Goal: Transaction & Acquisition: Purchase product/service

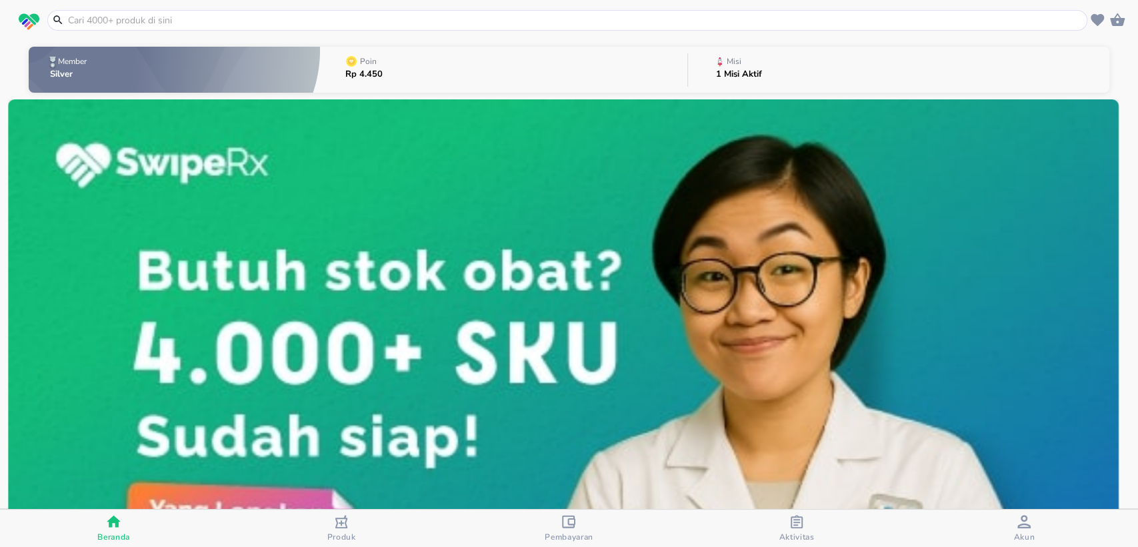
click at [1119, 19] on icon "button" at bounding box center [1117, 19] width 15 height 13
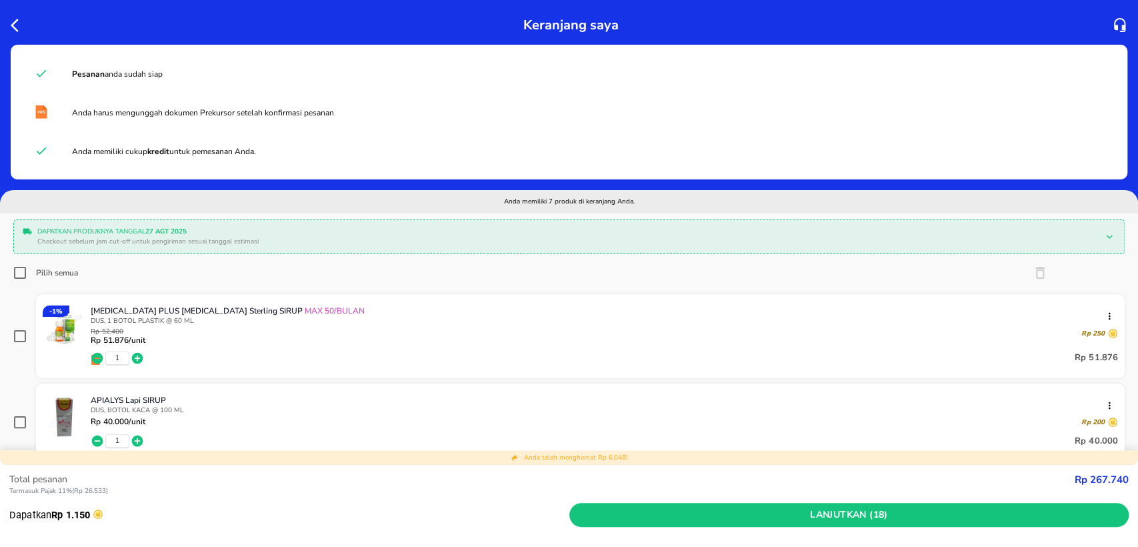
click at [21, 29] on icon "button" at bounding box center [19, 25] width 16 height 16
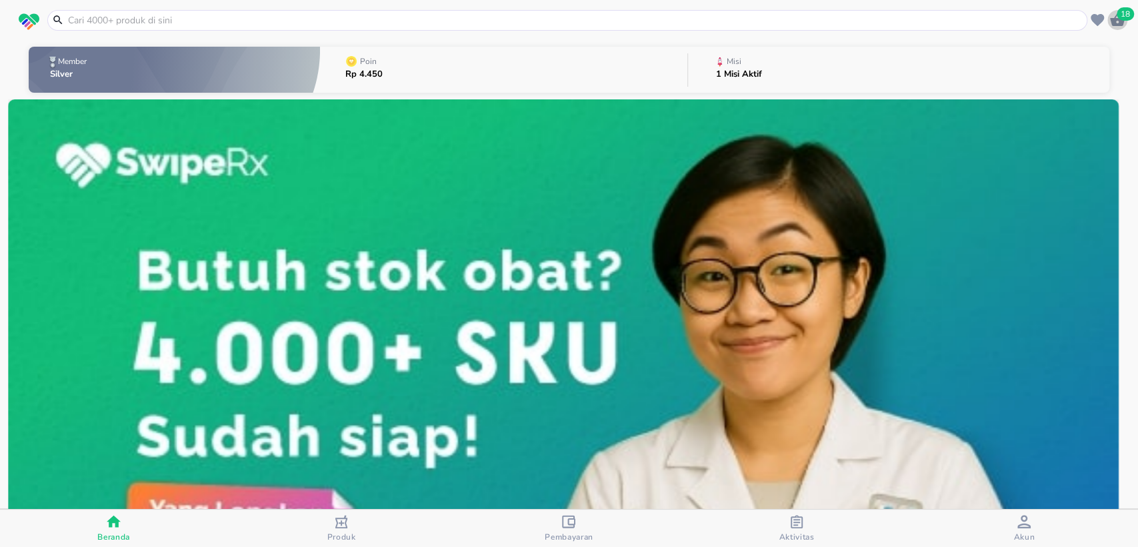
click at [1128, 19] on span "18" at bounding box center [1125, 13] width 17 height 13
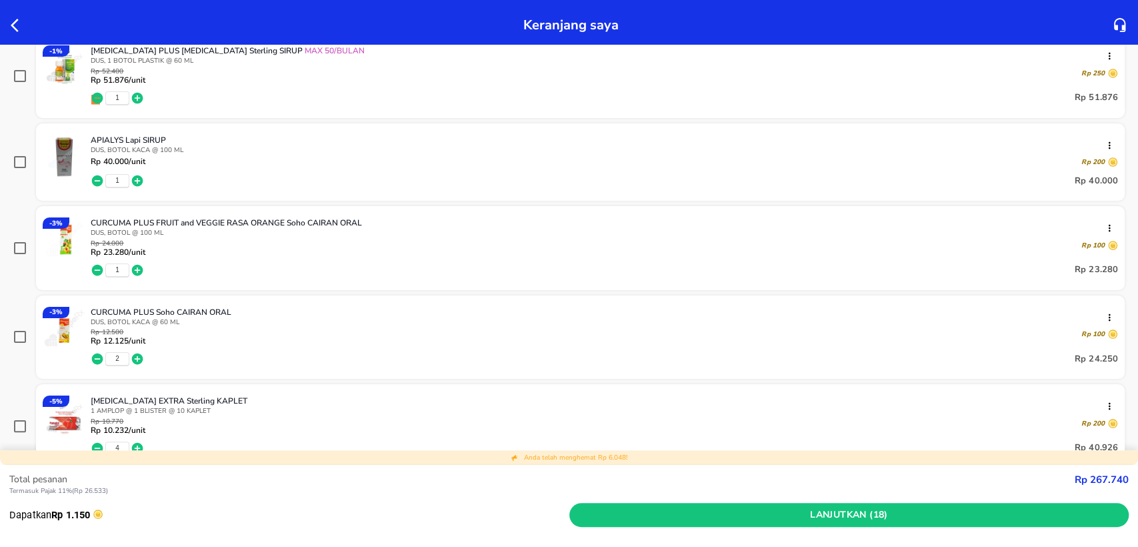
scroll to position [222, 0]
